Goal: Feedback & Contribution: Submit feedback/report problem

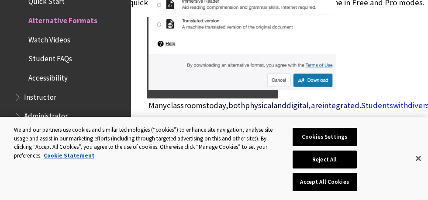
click at [343, 179] on button "Accept All Cookies" at bounding box center [325, 182] width 64 height 18
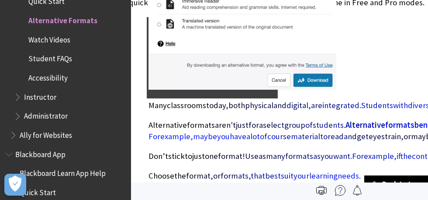
click at [10, 115] on link "OK" at bounding box center [5, 110] width 10 height 10
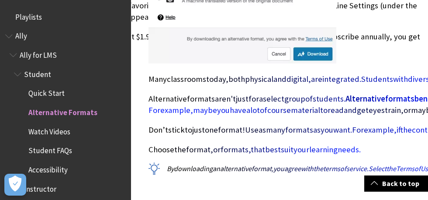
scroll to position [92, 0]
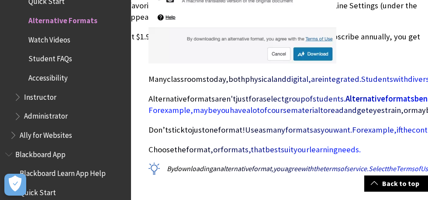
click at [43, 72] on link "Maybe Later" at bounding box center [21, 67] width 43 height 10
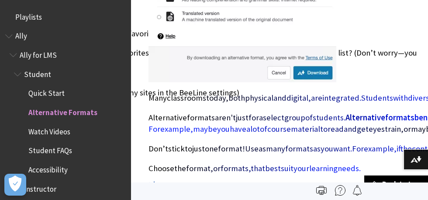
scroll to position [92, 0]
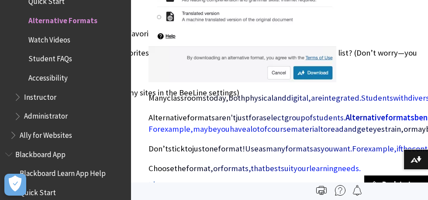
click at [62, 88] on link "Skip Site" at bounding box center [46, 83] width 31 height 10
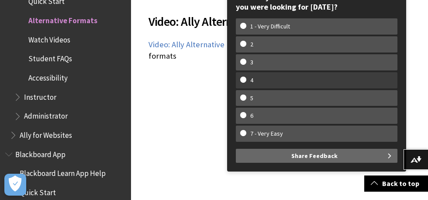
scroll to position [842, 0]
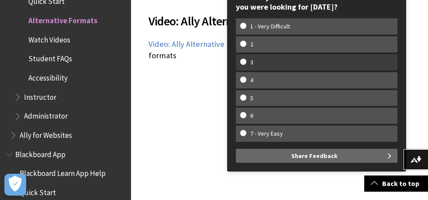
click at [312, 60] on w-span "3" at bounding box center [316, 62] width 153 height 7
click at [246, 60] on input "3" at bounding box center [243, 62] width 6 height 6
radio input "true"
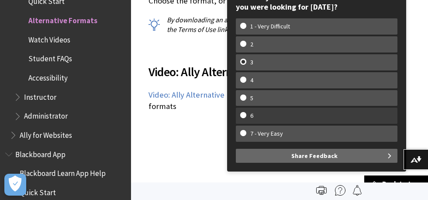
scroll to position [791, 0]
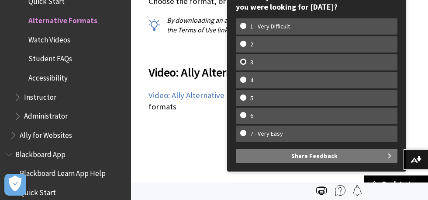
click at [307, 153] on span "Share Feedback" at bounding box center [315, 156] width 46 height 14
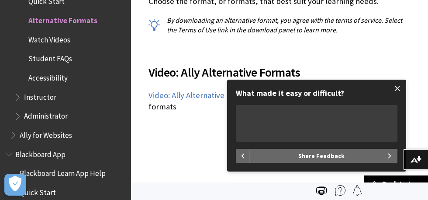
click at [400, 87] on span at bounding box center [398, 88] width 18 height 18
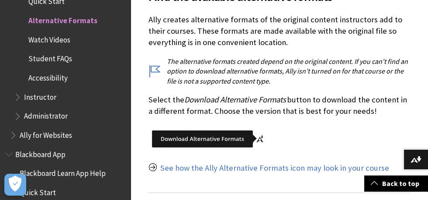
scroll to position [1094, 0]
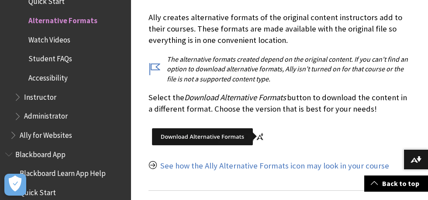
click at [216, 130] on img at bounding box center [209, 136] width 121 height 27
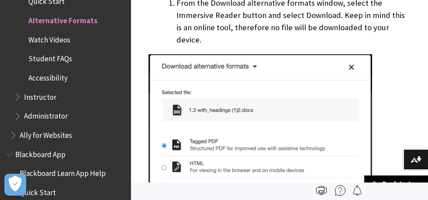
scroll to position [2097, 0]
